Goal: Information Seeking & Learning: Learn about a topic

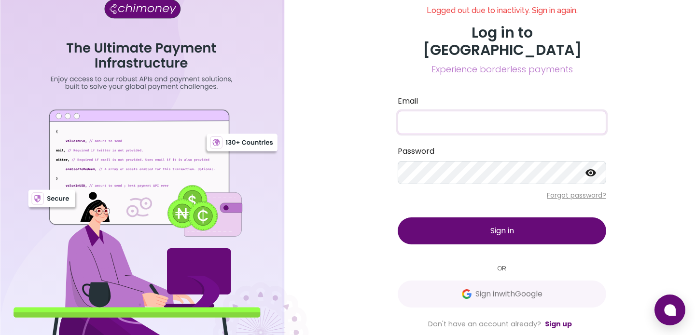
click at [458, 119] on input "Email" at bounding box center [502, 122] width 209 height 23
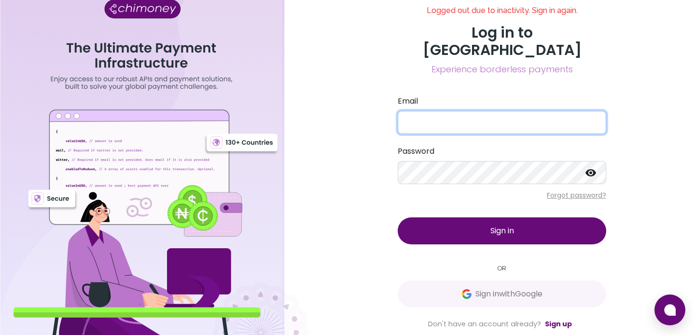
type input "[EMAIL_ADDRESS][DOMAIN_NAME]"
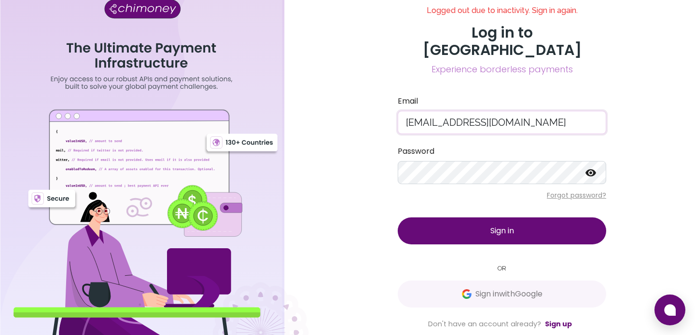
click at [469, 232] on button "Sign in" at bounding box center [502, 231] width 209 height 27
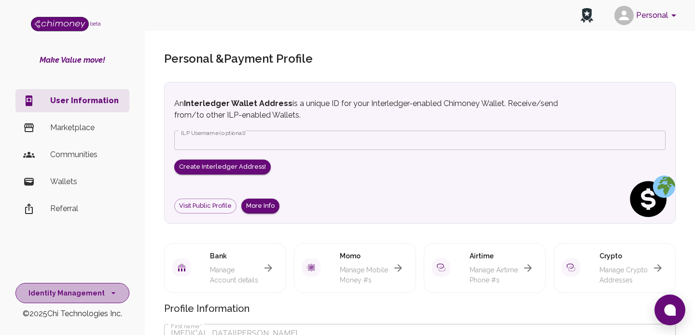
click at [69, 294] on button "Identity Management" at bounding box center [72, 293] width 114 height 21
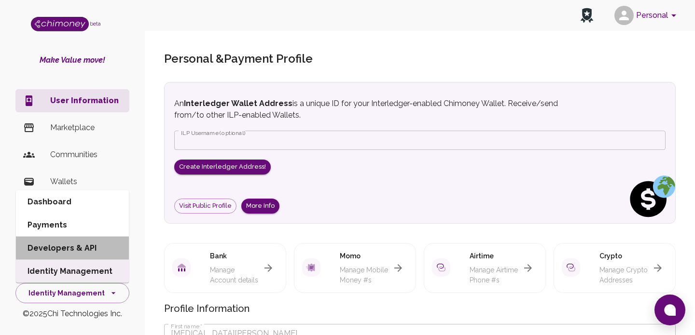
click at [63, 247] on li "Developers & API" at bounding box center [72, 248] width 113 height 23
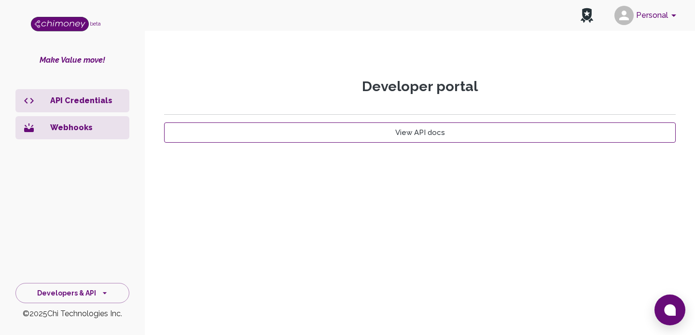
click at [420, 133] on link "View API docs" at bounding box center [420, 133] width 512 height 20
click at [92, 100] on p "API Credentials" at bounding box center [85, 101] width 71 height 12
click at [69, 129] on p "Webhooks" at bounding box center [85, 128] width 71 height 12
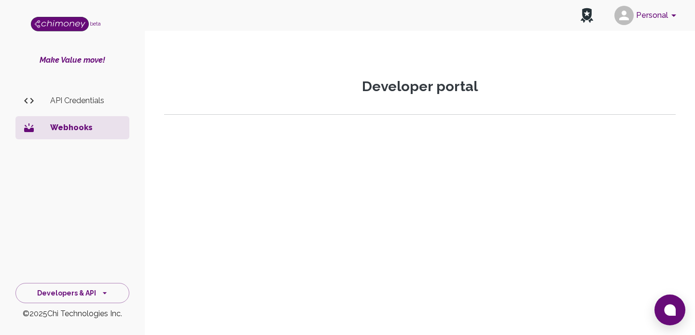
click at [70, 103] on p "API Credentials" at bounding box center [85, 101] width 71 height 12
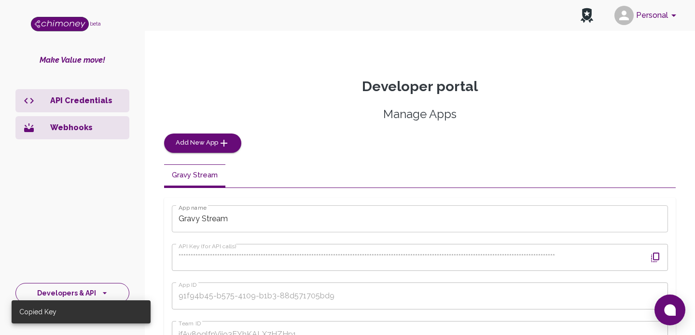
click at [91, 294] on button "Developers & API" at bounding box center [72, 293] width 114 height 21
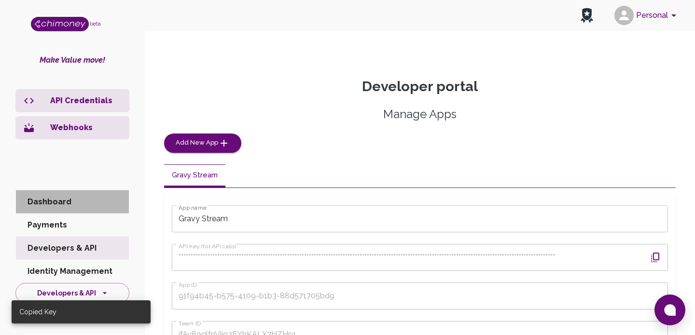
click at [60, 202] on li "Dashboard" at bounding box center [72, 202] width 113 height 23
